Goal: Transaction & Acquisition: Book appointment/travel/reservation

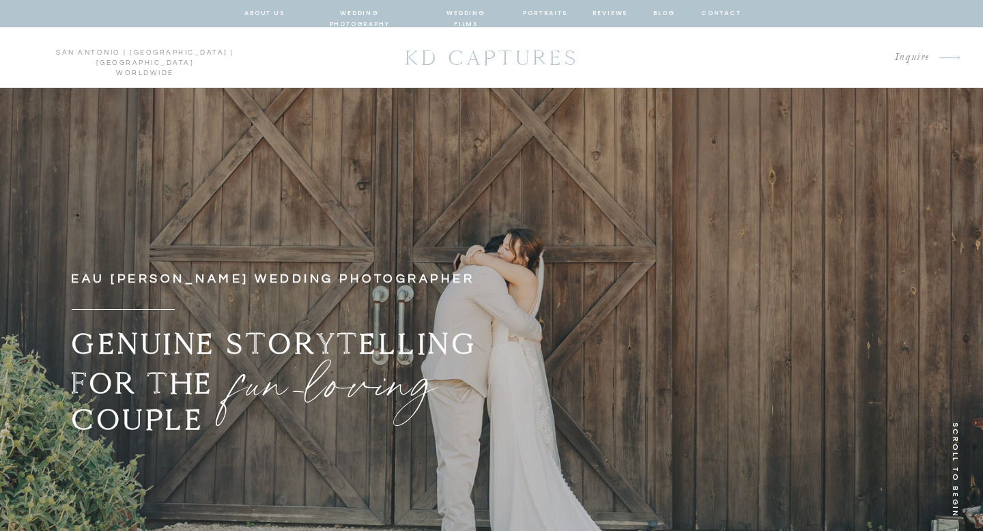
click at [364, 12] on nav "wedding photography" at bounding box center [359, 14] width 100 height 12
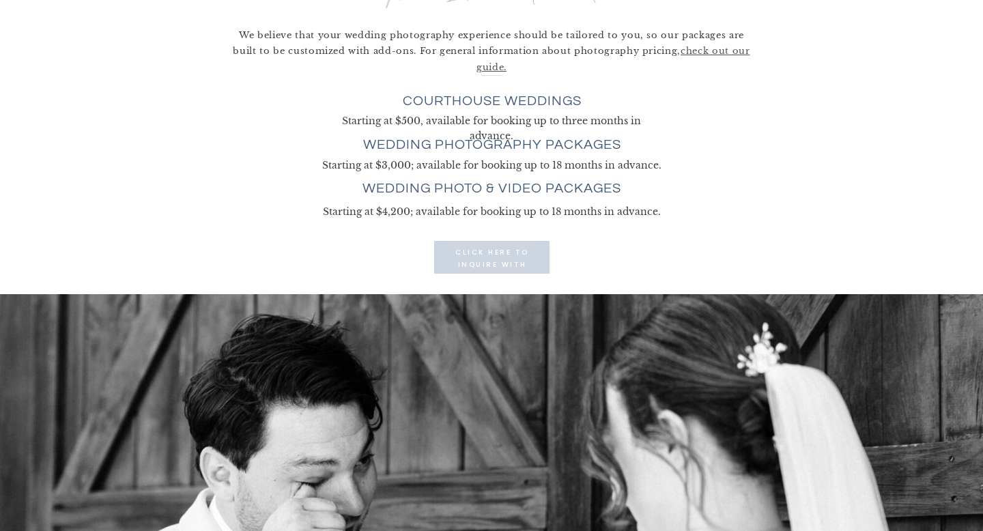
scroll to position [3781, 0]
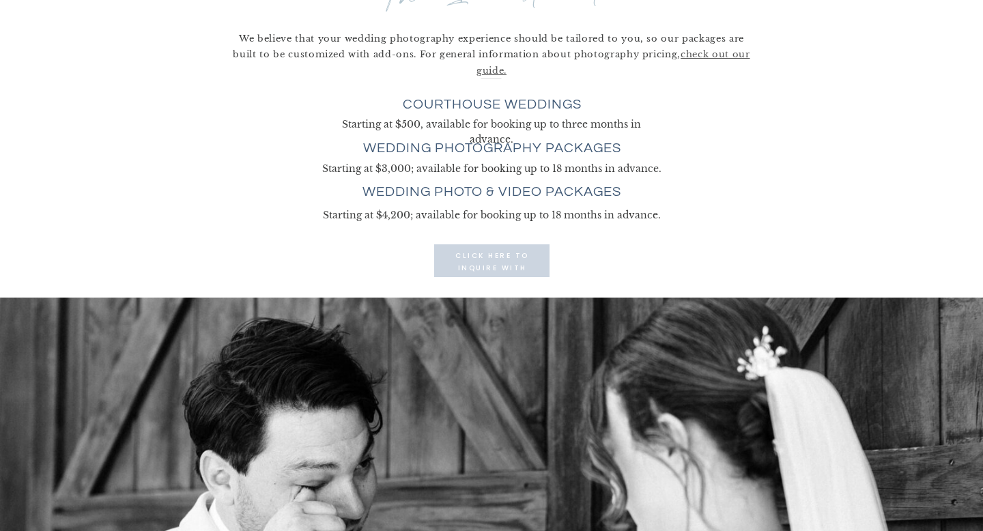
drag, startPoint x: 663, startPoint y: 194, endPoint x: 616, endPoint y: 162, distance: 56.4
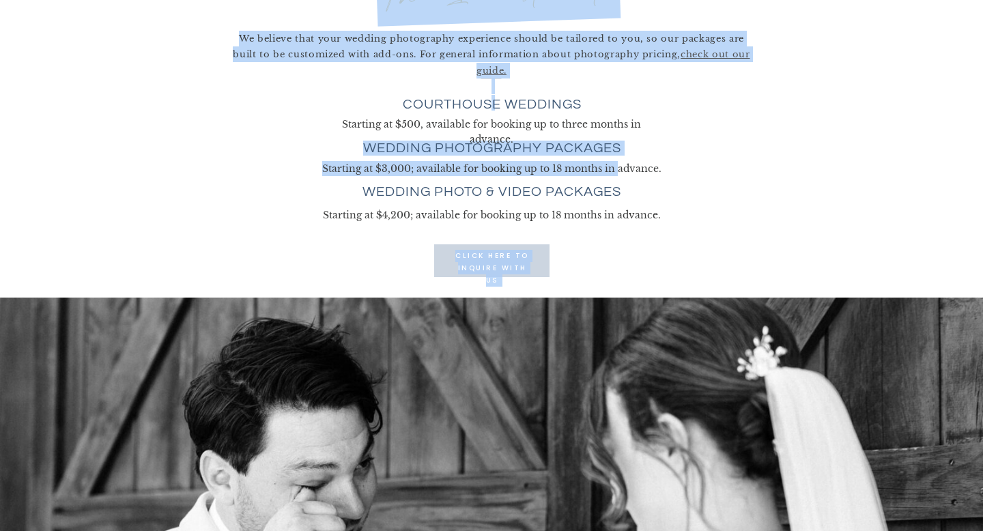
click at [616, 162] on p "Starting at $3,000; available for booking up to 18 months in advance." at bounding box center [491, 168] width 395 height 14
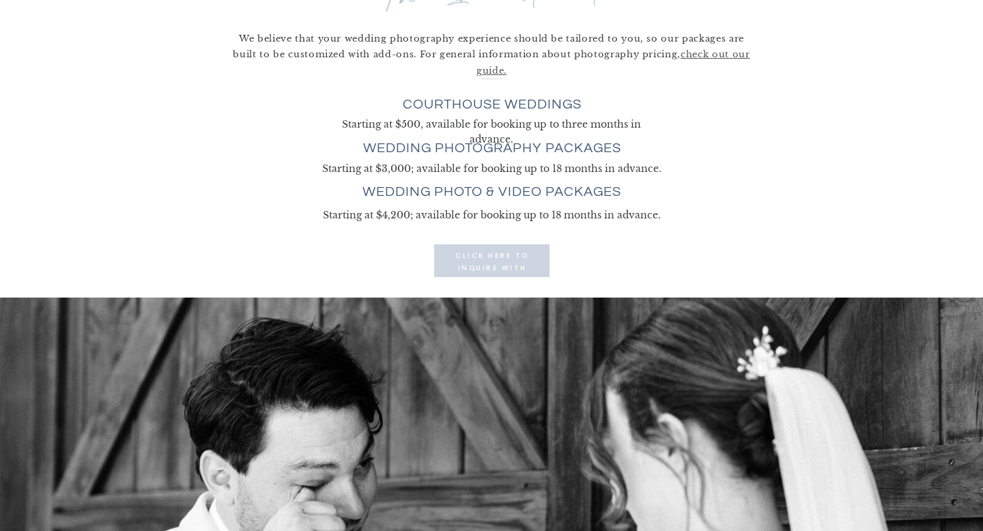
click at [647, 165] on p "Starting at $3,000; available for booking up to 18 months in advance." at bounding box center [491, 168] width 395 height 14
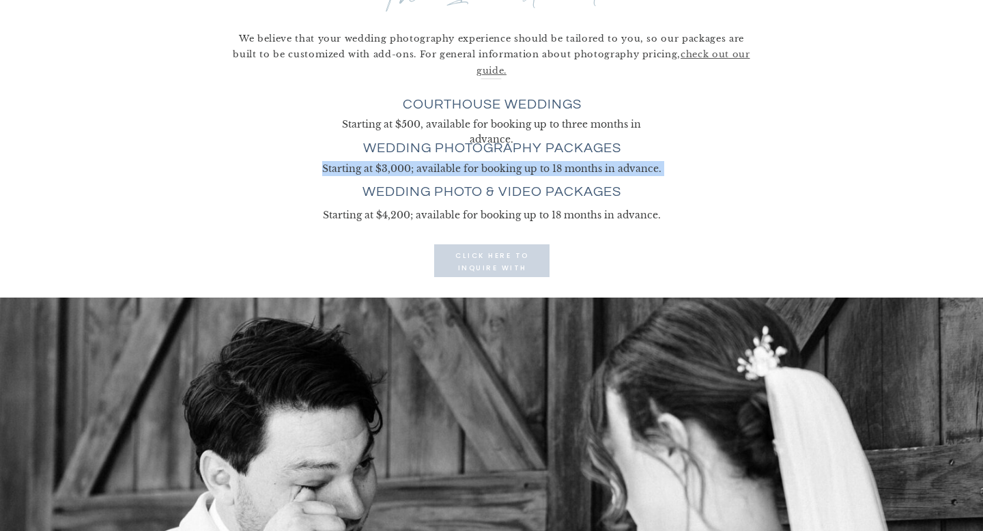
click at [653, 174] on p "Starting at $3,000; available for booking up to 18 months in advance." at bounding box center [491, 168] width 395 height 14
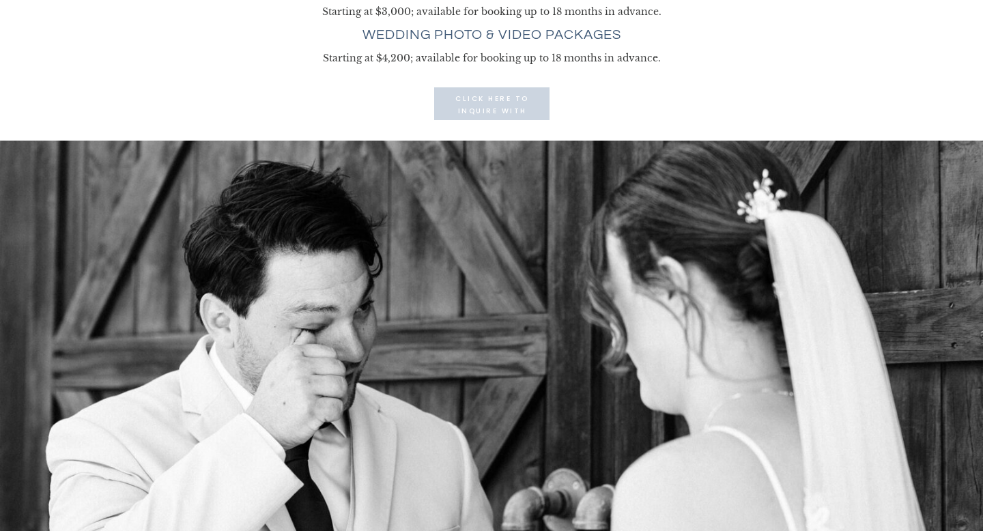
scroll to position [3979, 0]
